Goal: Information Seeking & Learning: Learn about a topic

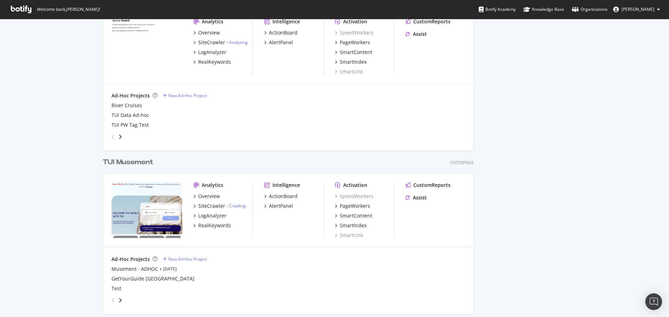
scroll to position [214, 0]
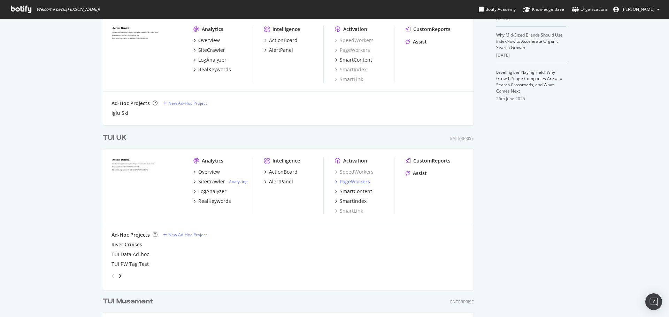
click at [347, 182] on div "PageWorkers" at bounding box center [355, 181] width 30 height 7
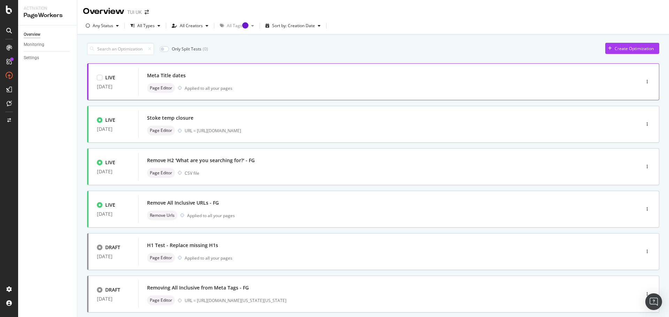
click at [206, 78] on div "Meta Title dates" at bounding box center [378, 76] width 463 height 10
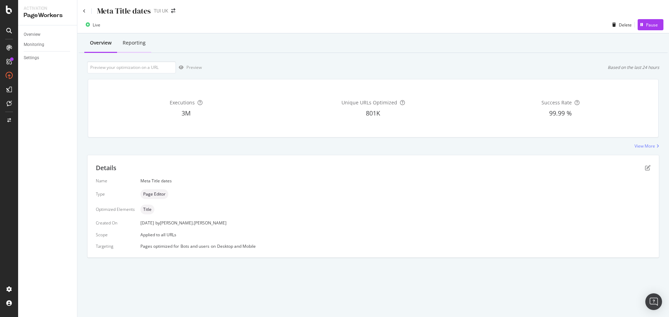
click at [148, 45] on div "Reporting" at bounding box center [134, 43] width 34 height 19
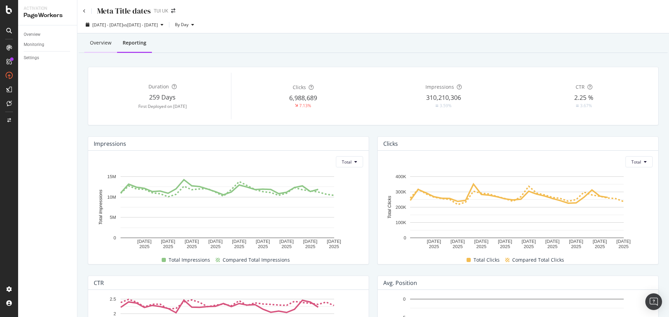
click at [102, 39] on div "Overview" at bounding box center [100, 43] width 33 height 19
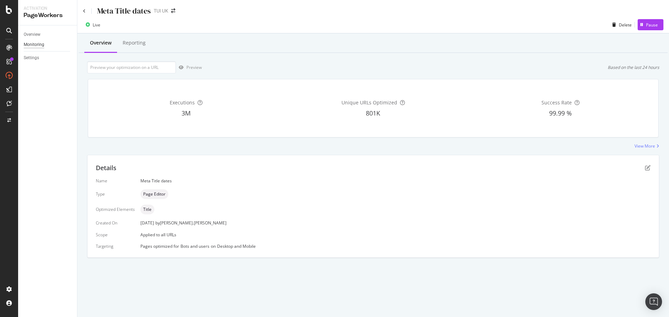
click at [43, 42] on div "Monitoring" at bounding box center [34, 44] width 21 height 7
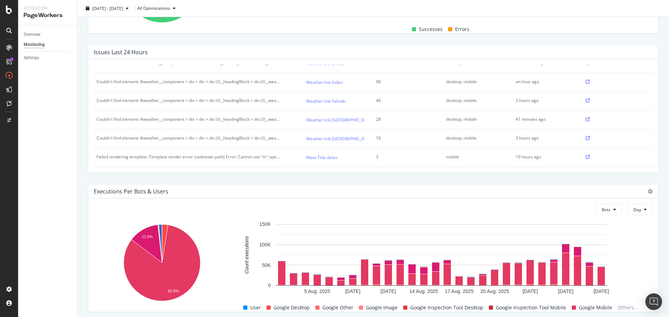
scroll to position [234, 0]
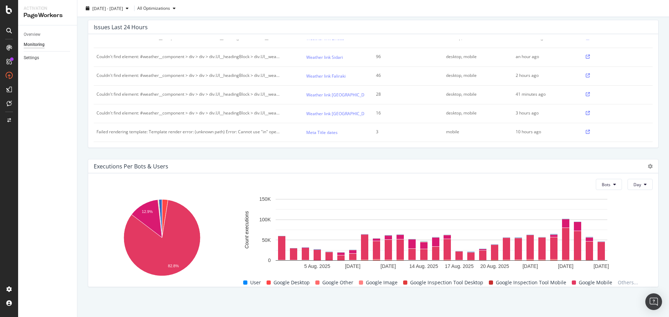
click at [46, 60] on link "Settings" at bounding box center [48, 57] width 48 height 7
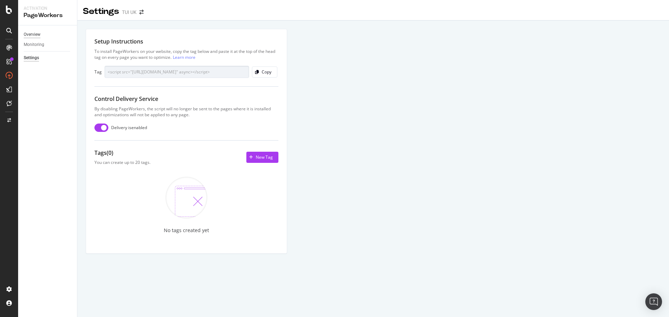
click at [30, 35] on div "Overview" at bounding box center [32, 34] width 17 height 7
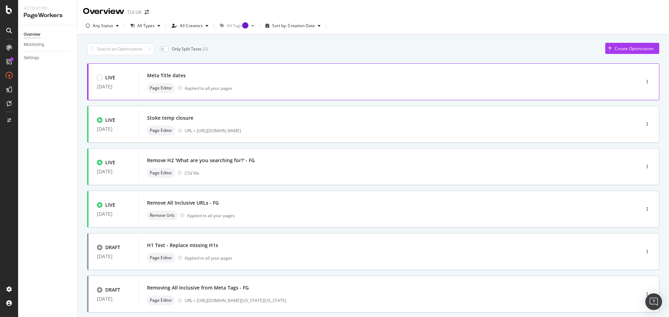
click at [645, 84] on div at bounding box center [646, 82] width 23 height 14
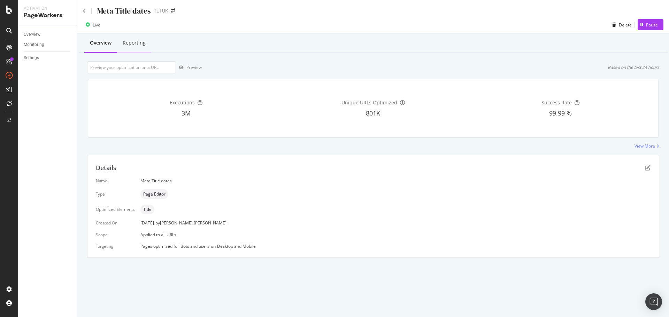
click at [135, 39] on div "Reporting" at bounding box center [134, 43] width 34 height 19
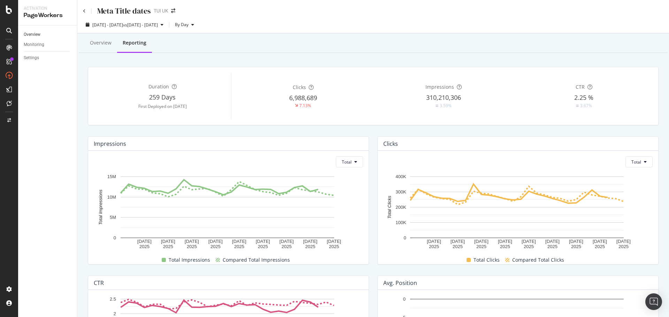
click at [51, 35] on link "Overview" at bounding box center [48, 34] width 48 height 7
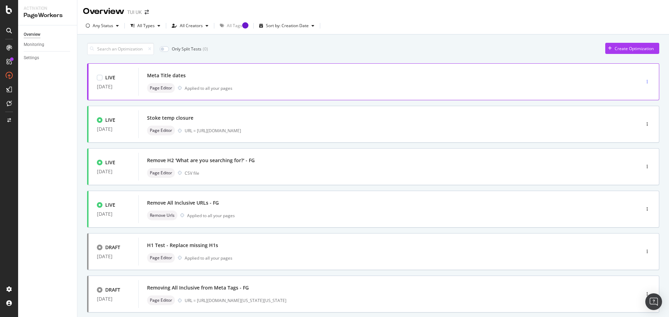
click at [643, 82] on div "button" at bounding box center [646, 82] width 7 height 4
click at [630, 96] on div "Edit" at bounding box center [630, 95] width 7 height 6
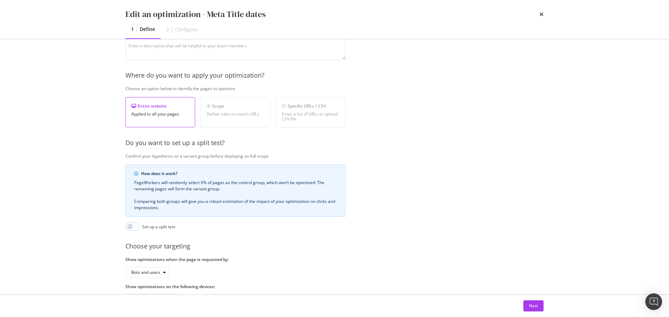
scroll to position [2, 0]
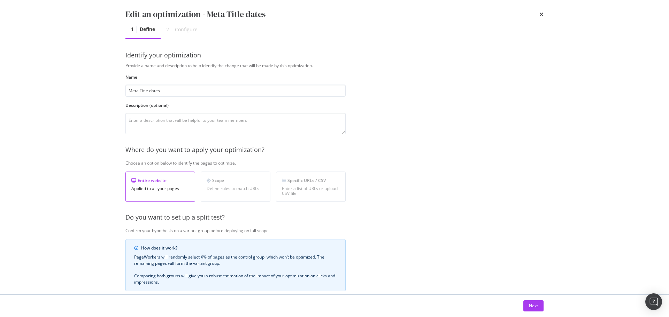
click at [252, 189] on div "Define rules to match URLs" at bounding box center [235, 188] width 58 height 5
click at [538, 307] on button "Next" at bounding box center [533, 306] width 20 height 11
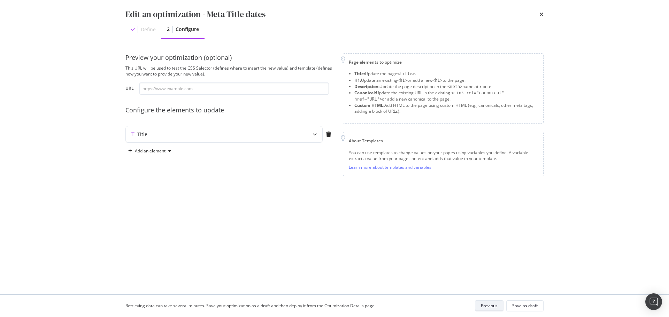
scroll to position [0, 0]
click at [302, 134] on div "Title" at bounding box center [224, 134] width 196 height 16
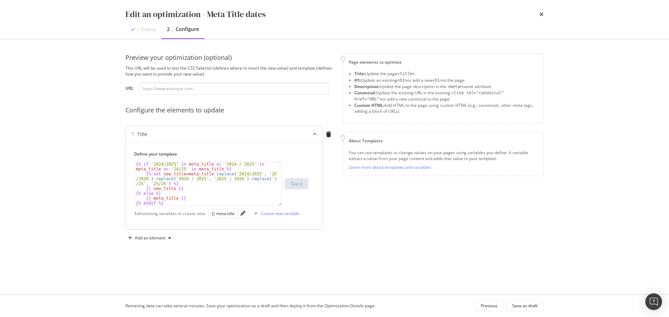
scroll to position [5, 0]
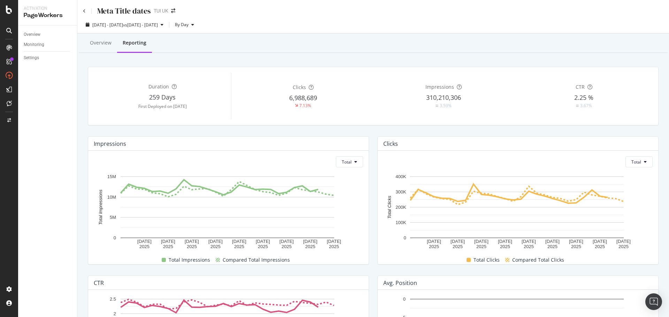
click at [38, 30] on div "Overview" at bounding box center [50, 35] width 53 height 10
click at [36, 32] on div "Overview" at bounding box center [32, 34] width 17 height 7
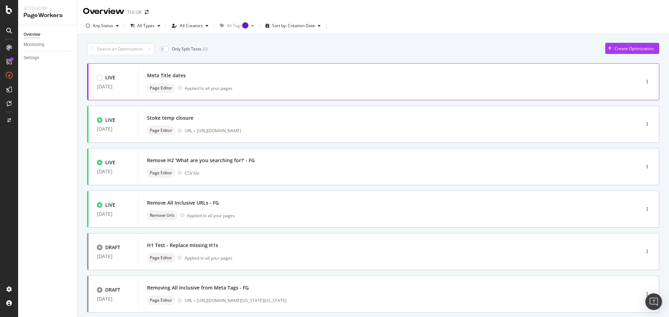
click at [638, 82] on div at bounding box center [646, 82] width 23 height 14
click at [646, 84] on icon "button" at bounding box center [646, 82] width 1 height 4
click at [633, 93] on div "Edit" at bounding box center [630, 95] width 7 height 6
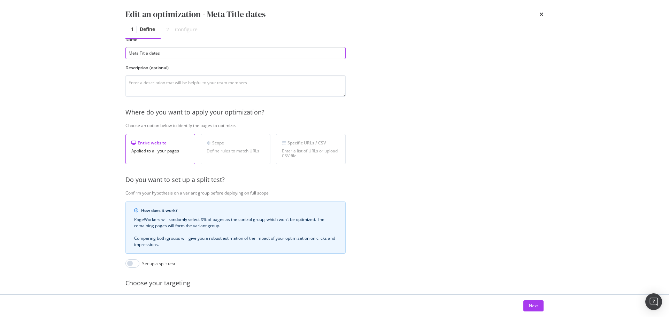
scroll to position [37, 0]
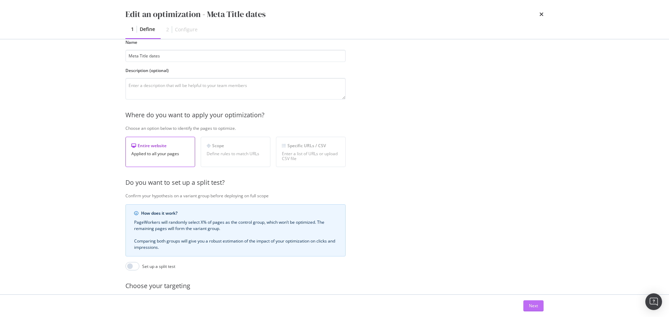
click at [530, 303] on div "Next" at bounding box center [533, 306] width 9 height 10
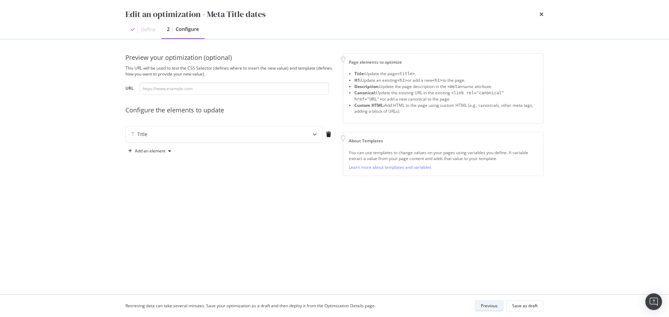
scroll to position [0, 0]
click at [313, 133] on icon "modal" at bounding box center [314, 134] width 4 height 4
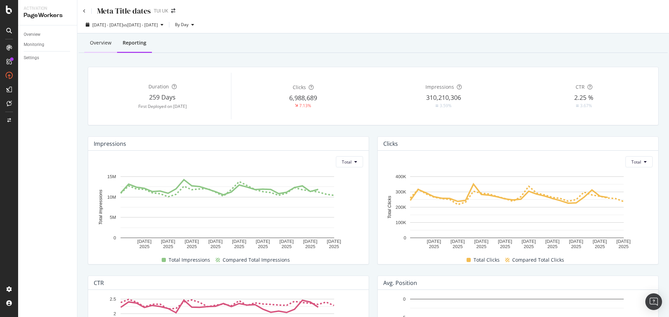
click at [93, 44] on div "Overview" at bounding box center [101, 42] width 22 height 7
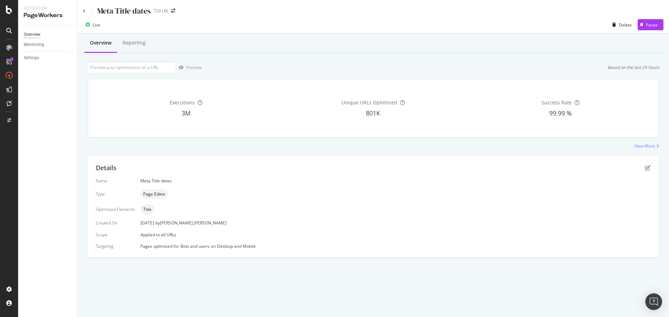
click at [35, 33] on div "Overview" at bounding box center [32, 34] width 17 height 7
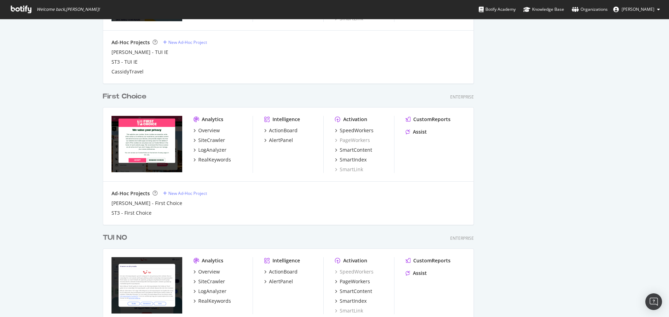
scroll to position [876, 0]
click at [207, 139] on div "SiteCrawler" at bounding box center [211, 139] width 27 height 7
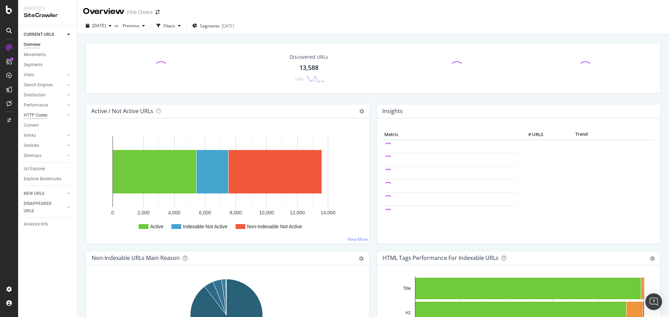
click at [43, 117] on div "HTTP Codes" at bounding box center [36, 115] width 24 height 7
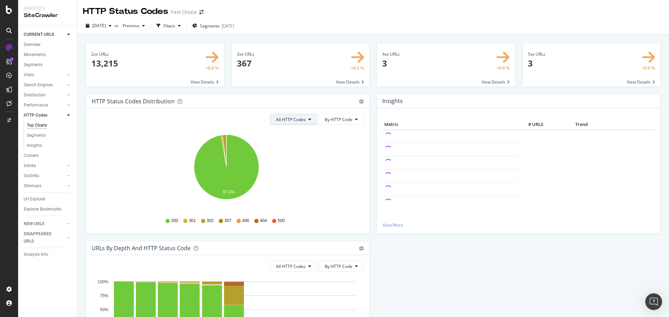
click at [308, 119] on icon at bounding box center [309, 119] width 3 height 4
click at [291, 168] on div "3xx family" at bounding box center [292, 172] width 46 height 10
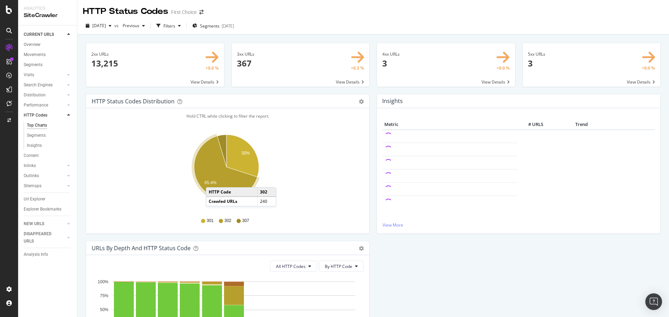
click at [213, 180] on text "65.4%" at bounding box center [210, 182] width 12 height 5
